Goal: Task Accomplishment & Management: Manage account settings

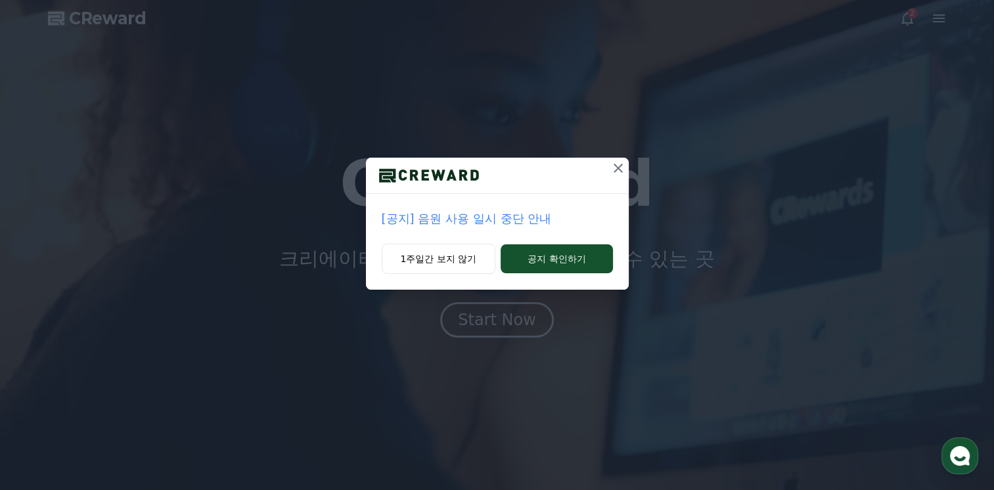
click at [508, 320] on div "Start Now" at bounding box center [497, 320] width 78 height 21
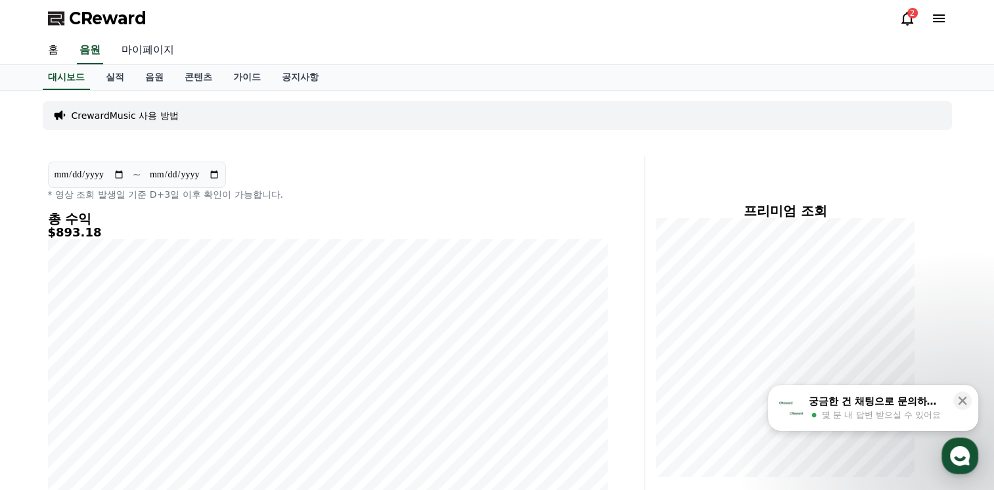
click at [137, 57] on link "마이페이지" at bounding box center [148, 51] width 74 height 28
select select "**********"
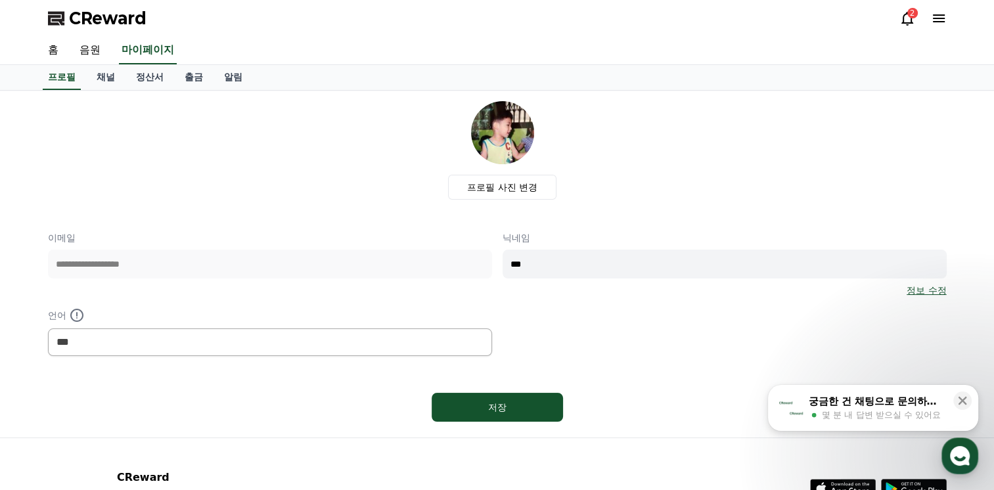
click at [211, 83] on link "출금" at bounding box center [193, 77] width 39 height 25
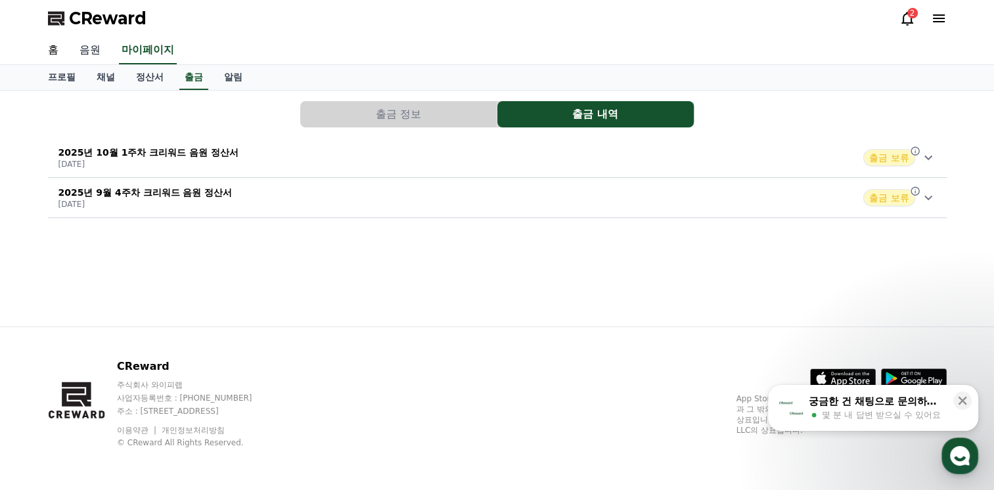
click at [91, 55] on link "음원" at bounding box center [90, 51] width 42 height 28
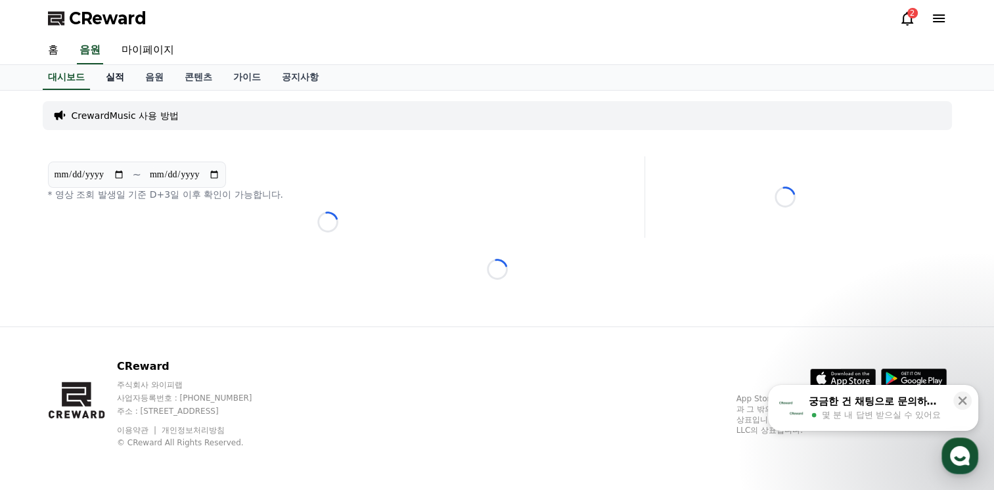
click at [104, 81] on link "실적" at bounding box center [114, 77] width 39 height 25
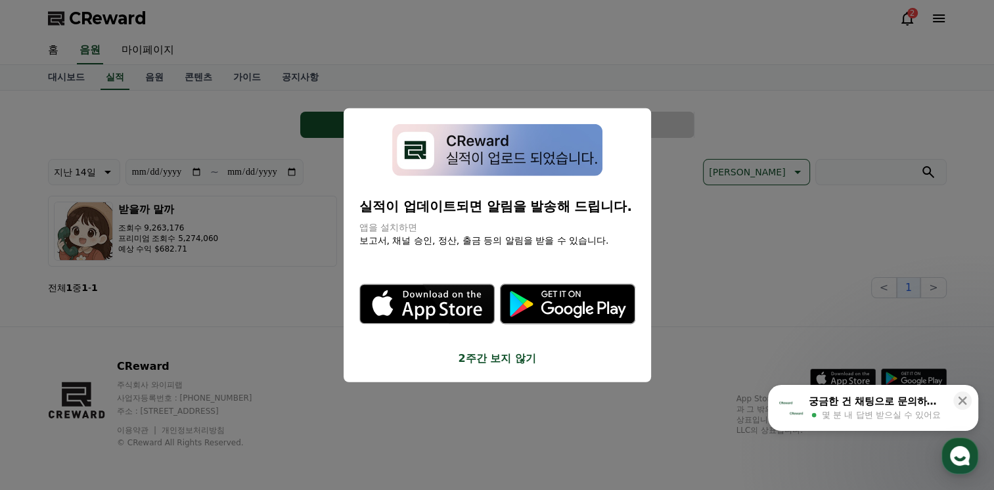
click at [482, 359] on button "2주간 보지 않기" at bounding box center [498, 358] width 276 height 16
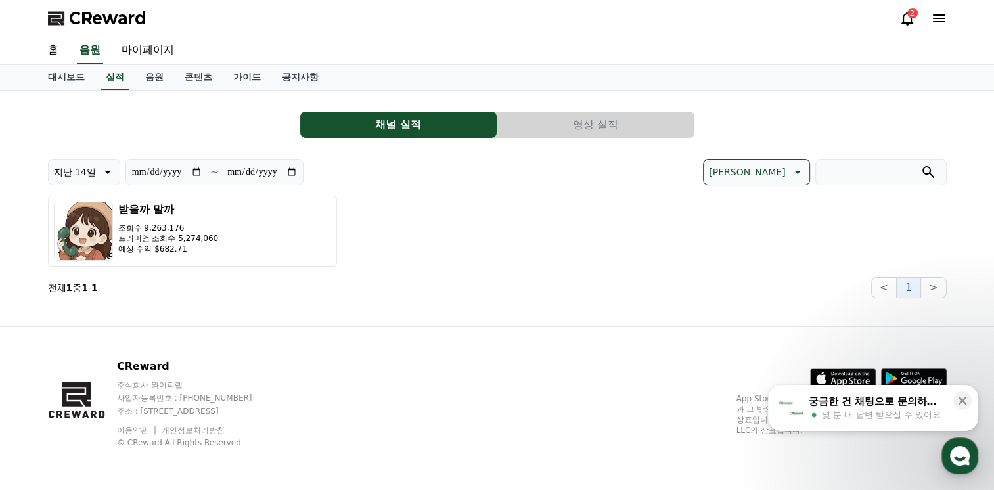
click at [66, 170] on p "지난 14일" at bounding box center [75, 172] width 42 height 18
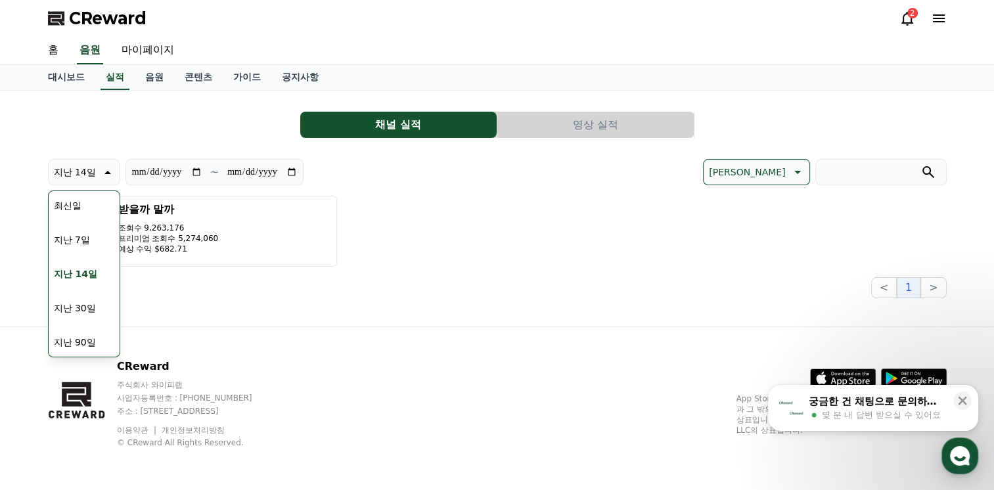
click at [90, 298] on button "지난 30일" at bounding box center [75, 308] width 53 height 29
type input "**********"
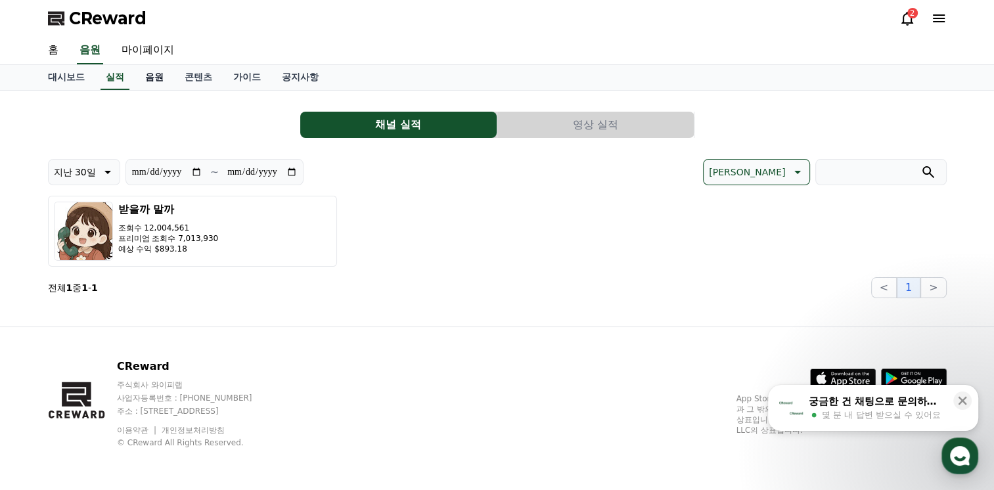
click at [152, 75] on link "음원" at bounding box center [154, 77] width 39 height 25
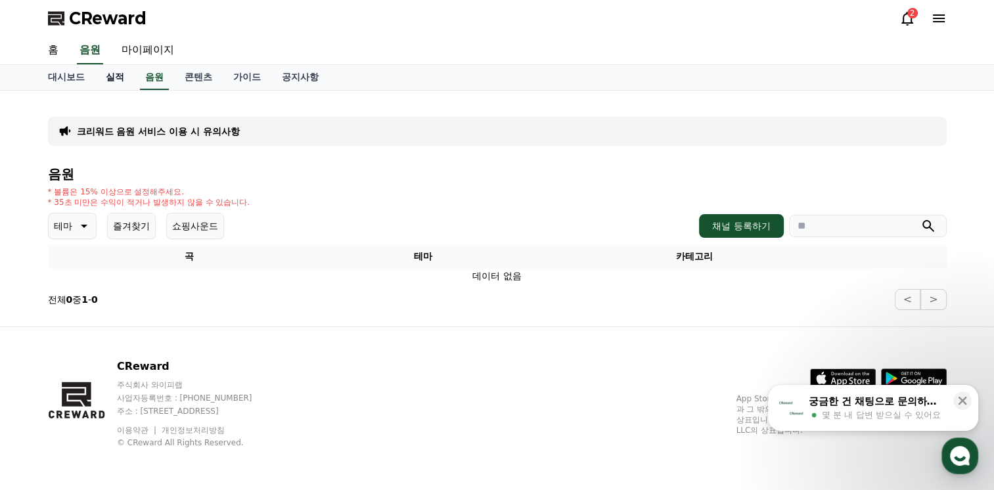
click at [114, 74] on link "실적" at bounding box center [114, 77] width 39 height 25
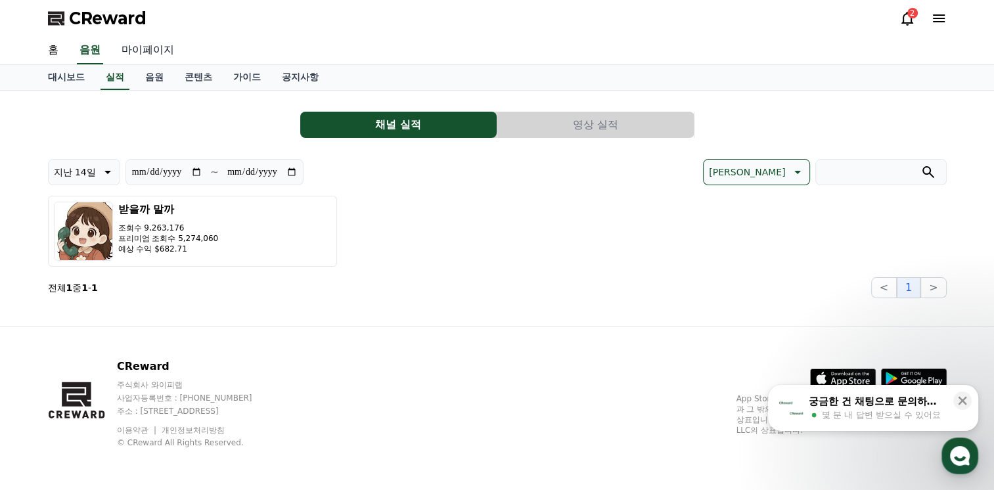
click at [158, 59] on link "마이페이지" at bounding box center [148, 51] width 74 height 28
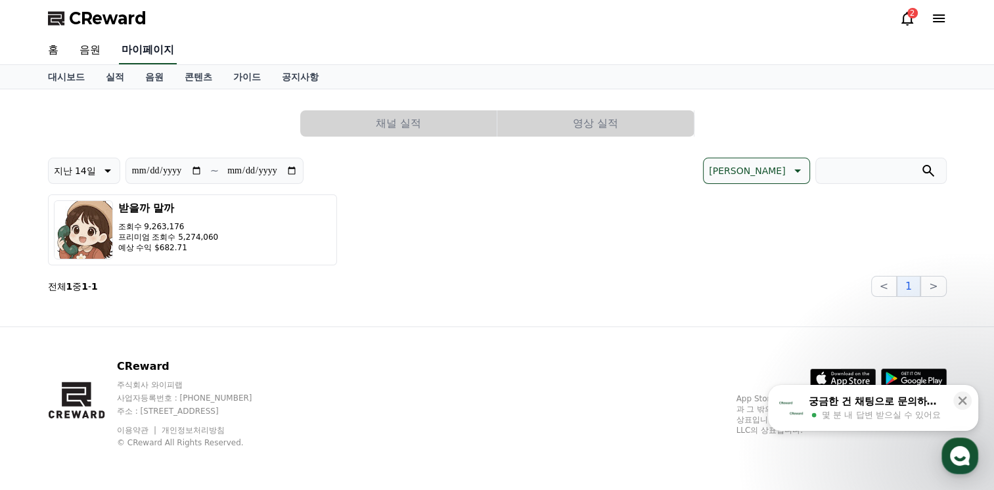
select select "**********"
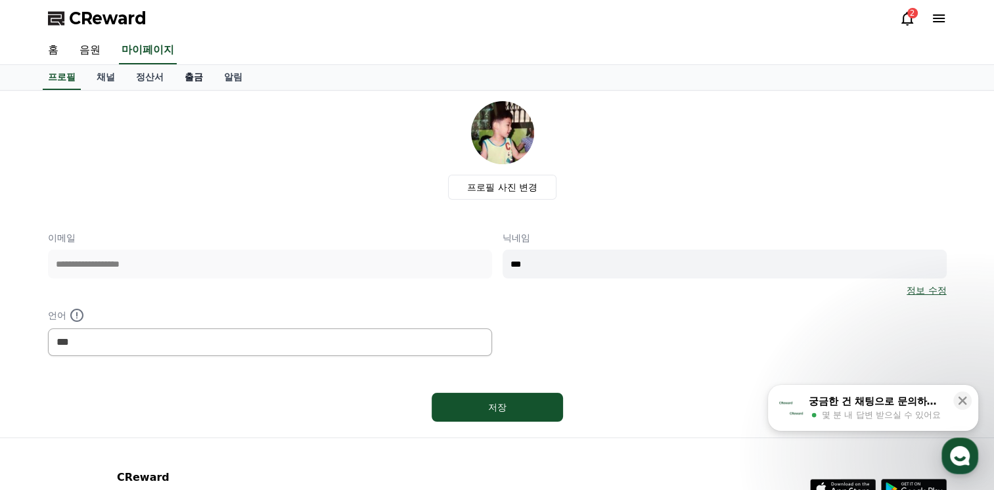
click at [200, 85] on link "출금" at bounding box center [193, 77] width 39 height 25
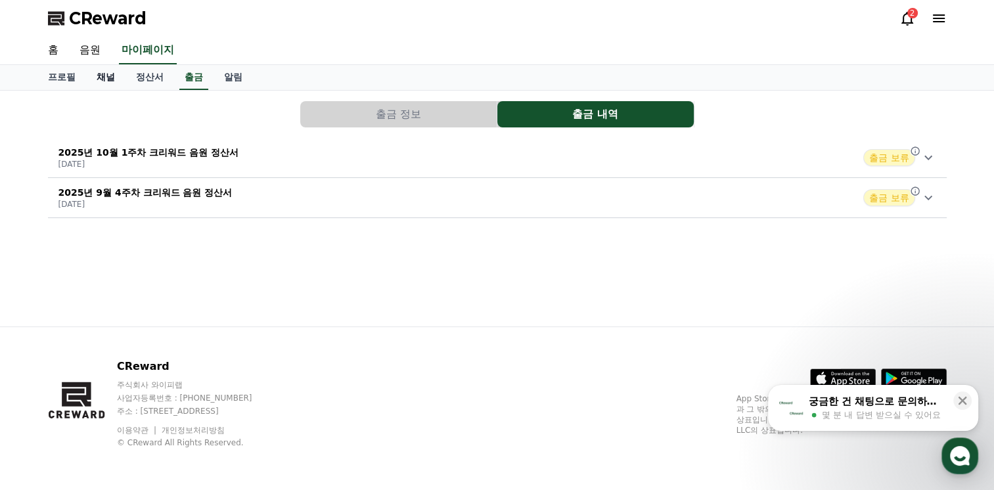
click at [121, 78] on link "채널" at bounding box center [105, 77] width 39 height 25
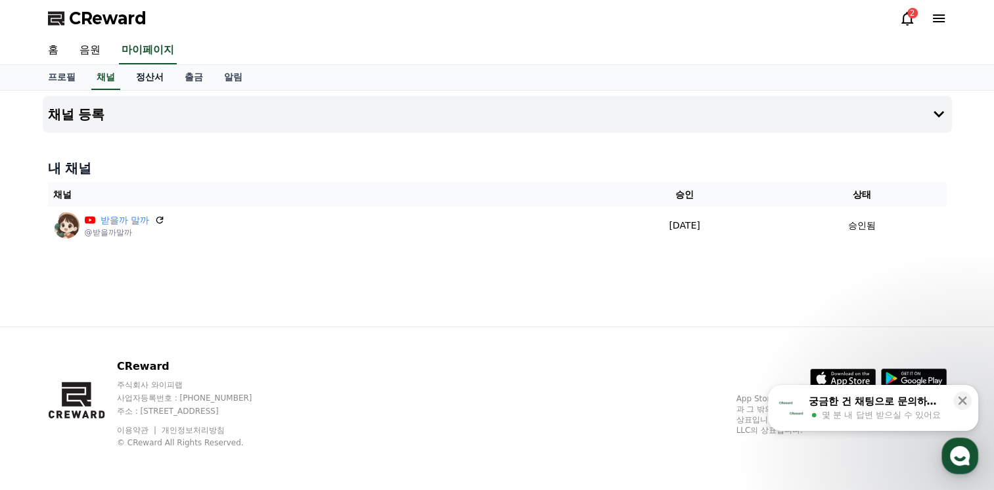
click at [139, 78] on link "정산서" at bounding box center [150, 77] width 49 height 25
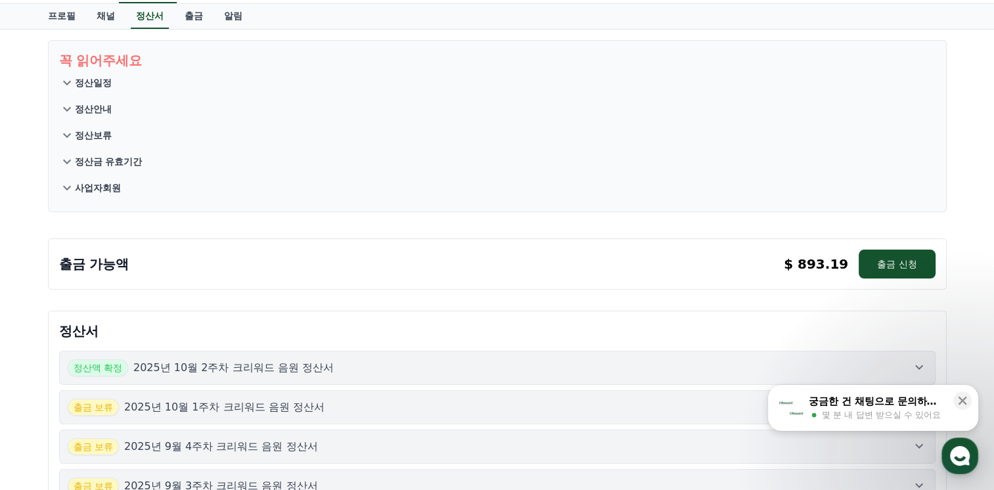
scroll to position [131, 0]
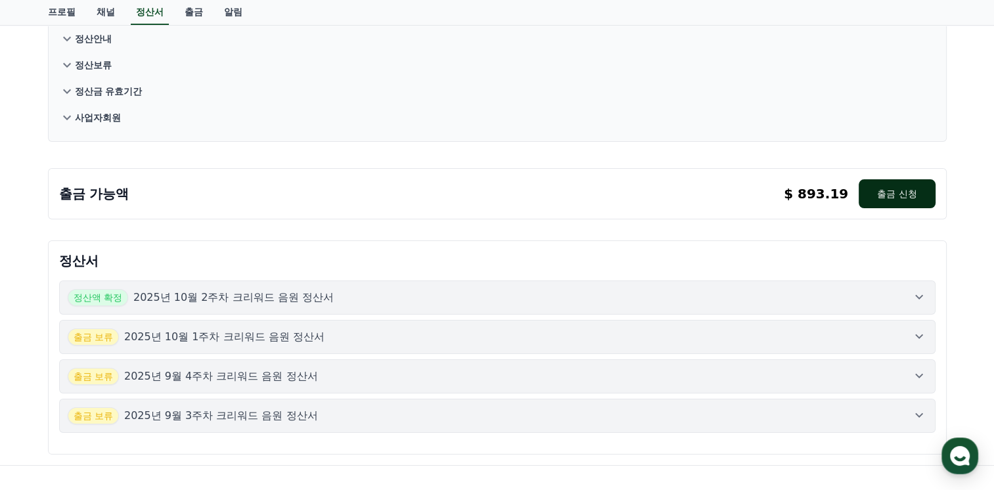
click at [870, 200] on button "출금 신청" at bounding box center [897, 193] width 76 height 29
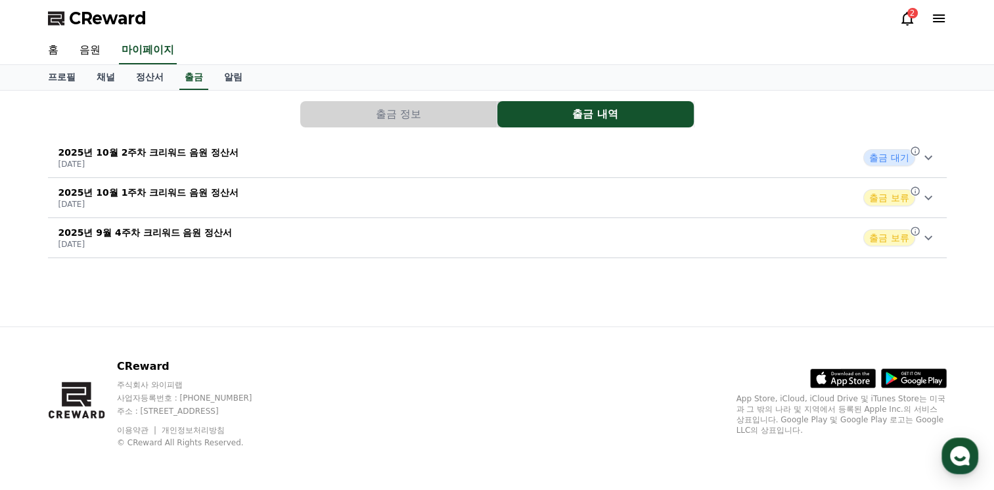
click at [886, 156] on span "출금 대기" at bounding box center [889, 157] width 51 height 17
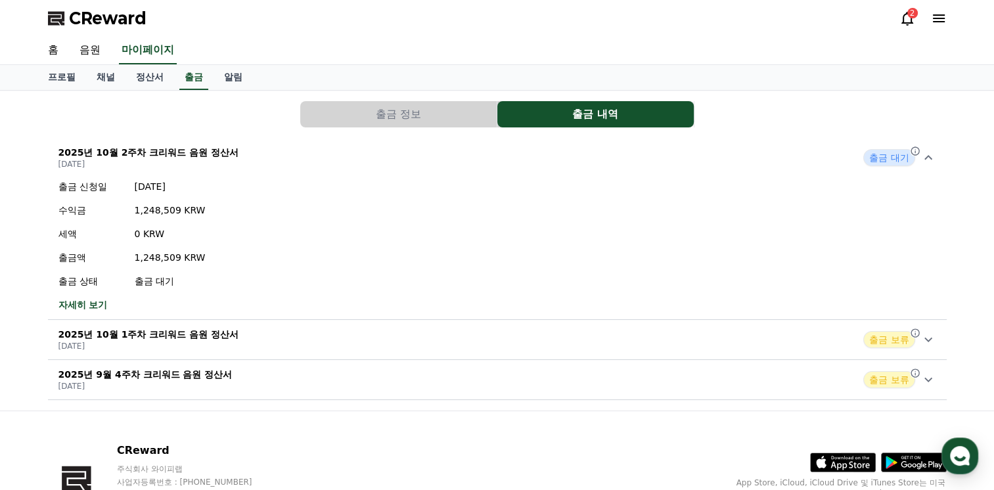
click at [394, 114] on button "출금 정보" at bounding box center [398, 114] width 197 height 26
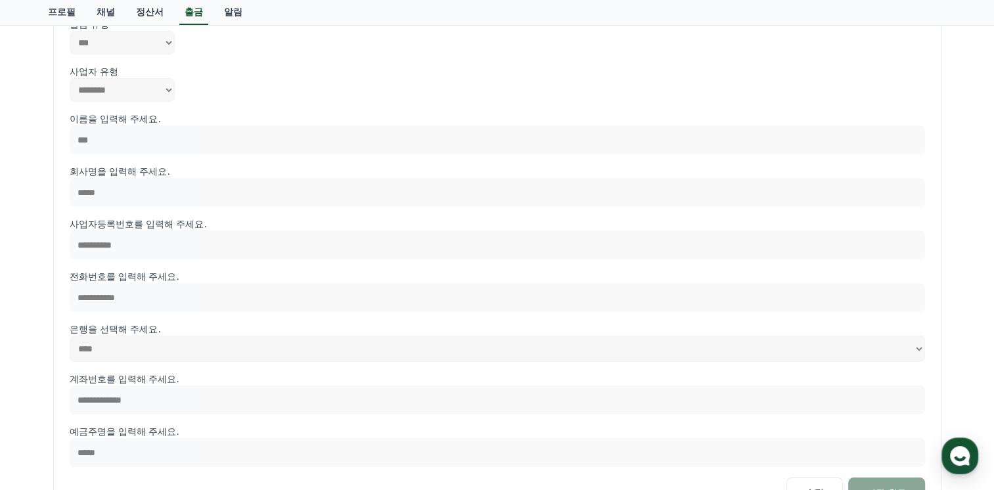
scroll to position [66, 0]
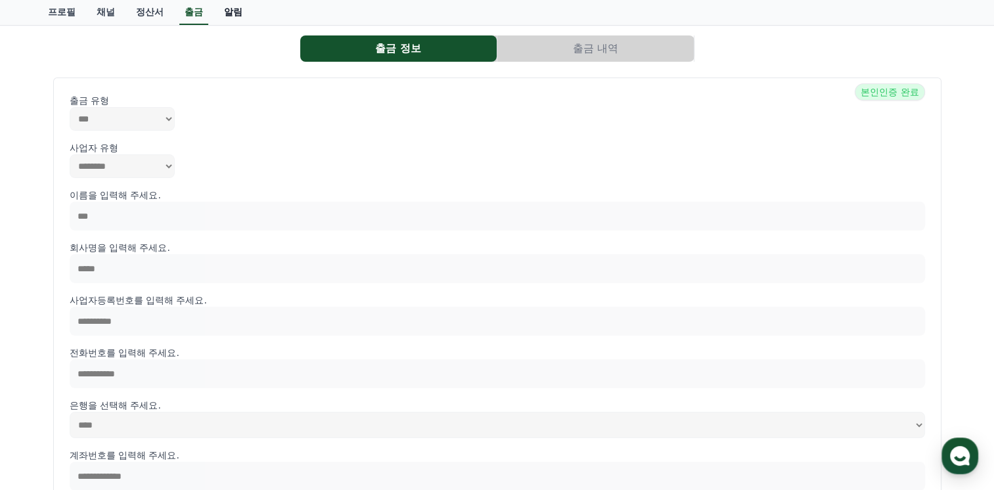
click at [128, 114] on div "**********" at bounding box center [498, 320] width 910 height 581
